Goal: Task Accomplishment & Management: Manage account settings

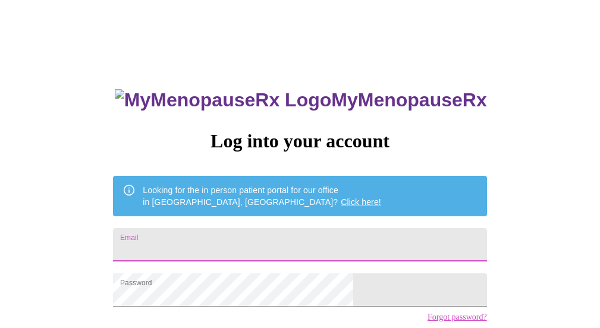
click at [357, 237] on input "Email" at bounding box center [299, 244] width 373 height 33
type input "[EMAIL_ADDRESS][DOMAIN_NAME]"
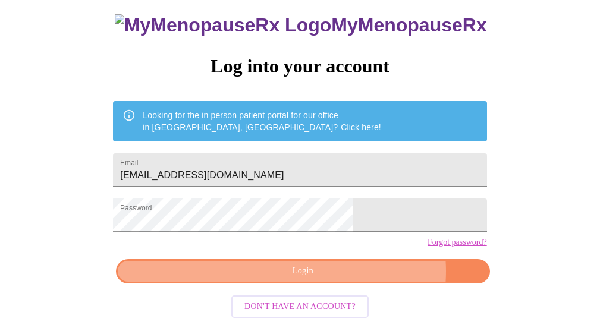
click at [347, 276] on span "Login" at bounding box center [303, 271] width 346 height 15
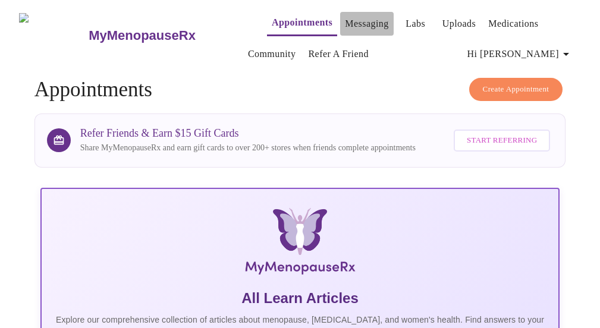
click at [345, 23] on link "Messaging" at bounding box center [366, 23] width 43 height 17
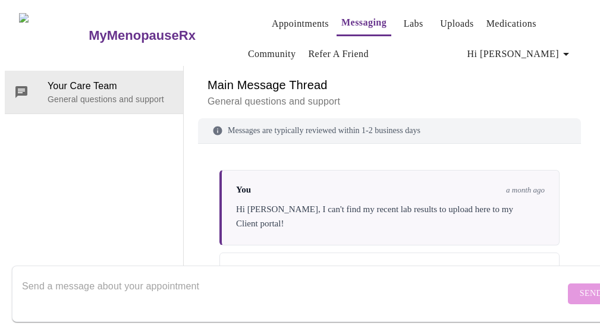
scroll to position [42, 0]
